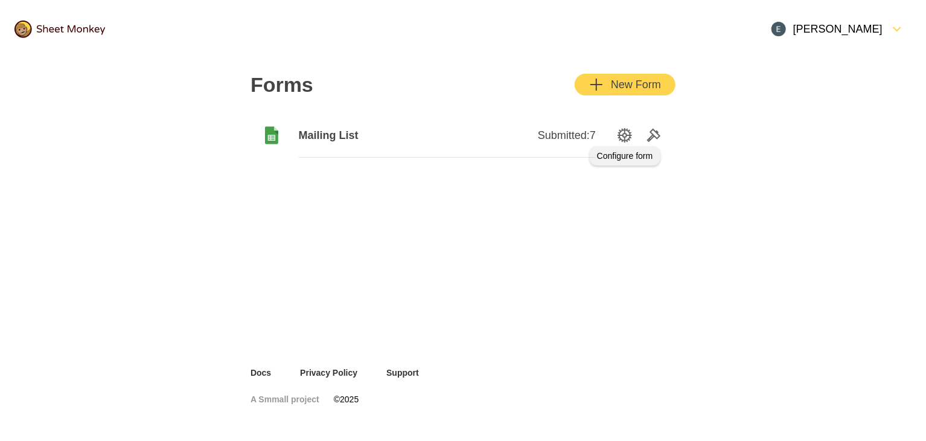
click at [625, 130] on icon "SettingsOption" at bounding box center [624, 135] width 14 height 14
click at [651, 139] on icon "Tools" at bounding box center [653, 135] width 14 height 14
click at [327, 132] on span "Mailing List" at bounding box center [373, 135] width 148 height 14
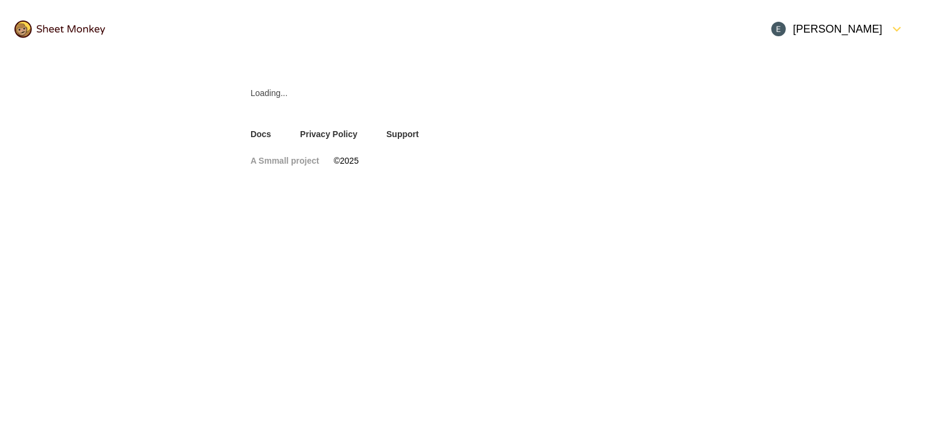
click at [327, 132] on link "Privacy Policy" at bounding box center [328, 134] width 57 height 12
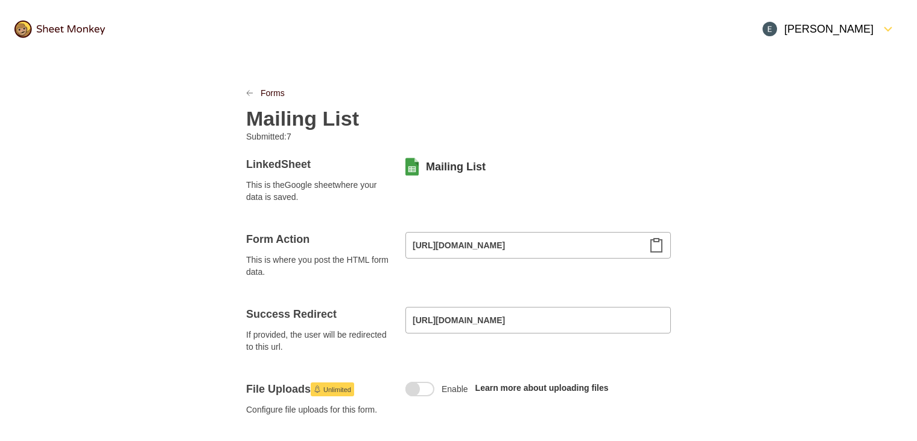
scroll to position [24, 0]
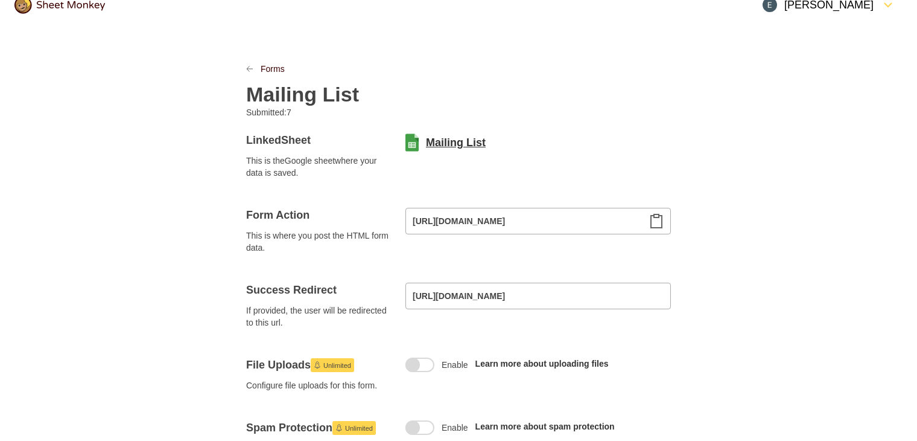
click at [455, 139] on link "Mailing List" at bounding box center [456, 142] width 60 height 14
drag, startPoint x: 363, startPoint y: 142, endPoint x: 530, endPoint y: 129, distance: 167.6
drag, startPoint x: 505, startPoint y: 128, endPoint x: 345, endPoint y: 171, distance: 166.1
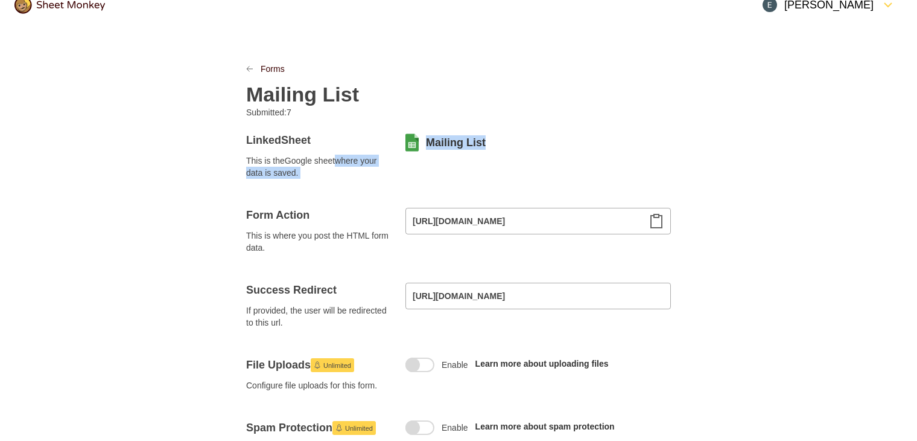
click at [349, 174] on span "This is the Google sheet where your data is saved." at bounding box center [318, 166] width 145 height 24
click at [246, 67] on icon "LinkPrevious" at bounding box center [249, 68] width 7 height 7
click at [252, 67] on icon "LinkPrevious" at bounding box center [249, 68] width 7 height 7
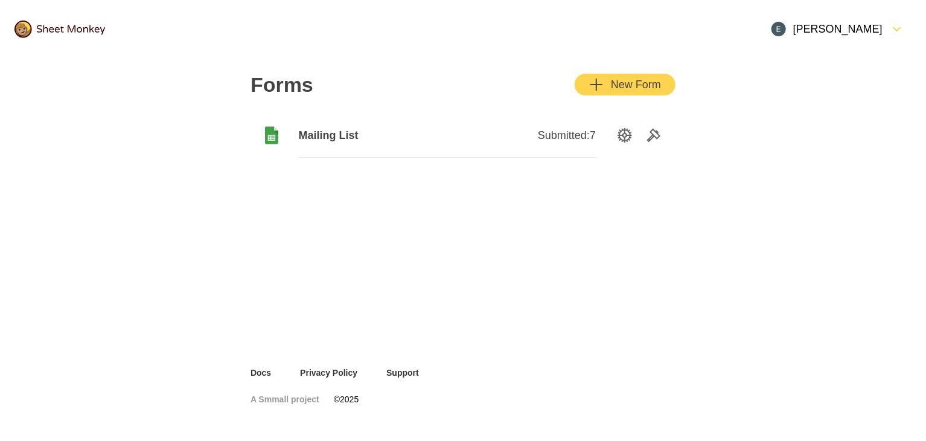
click at [564, 133] on span "Submitted: 7" at bounding box center [567, 135] width 58 height 14
drag, startPoint x: 255, startPoint y: 165, endPoint x: 517, endPoint y: 165, distance: 261.9
click at [517, 165] on div "Forms New Form Mailing List Submitted: 7" at bounding box center [463, 116] width 454 height 116
click at [622, 136] on icon "SettingsOption" at bounding box center [624, 135] width 14 height 14
